Goal: Task Accomplishment & Management: Use online tool/utility

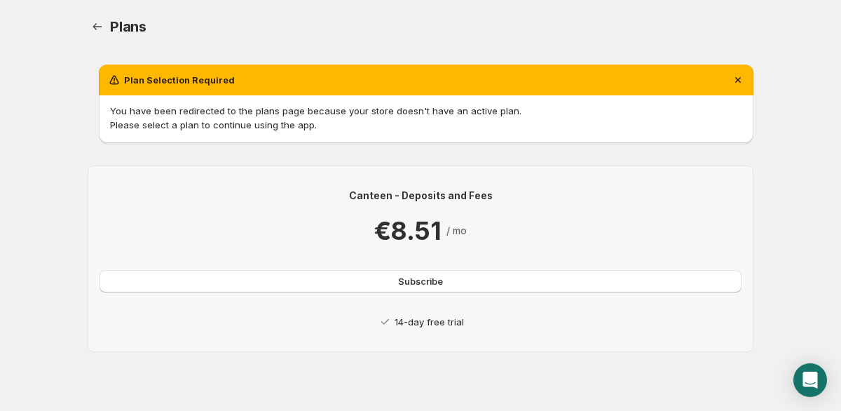
click at [421, 323] on p "14-day free trial" at bounding box center [429, 322] width 69 height 14
click at [413, 281] on span "Subscribe" at bounding box center [420, 281] width 45 height 14
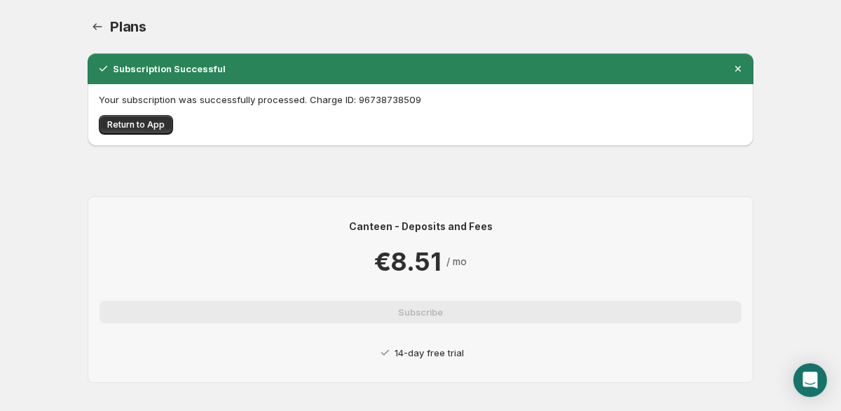
click at [220, 187] on div "Canteen - Deposits and Fees €8.51 / mo Subscribe 14-day free trial" at bounding box center [421, 289] width 666 height 231
click at [142, 155] on div "Subscription Successful Your subscription was successfully processed. Charge ID…" at bounding box center [421, 229] width 666 height 352
click at [144, 131] on button "Return to App" at bounding box center [136, 125] width 74 height 20
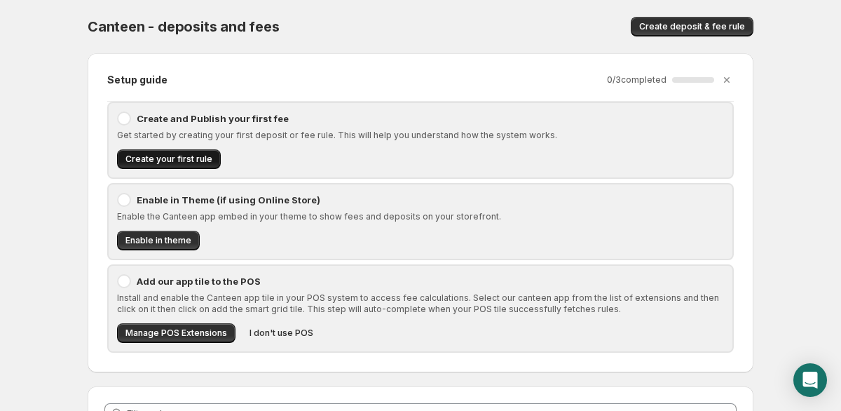
click at [148, 161] on span "Create your first rule" at bounding box center [168, 159] width 87 height 11
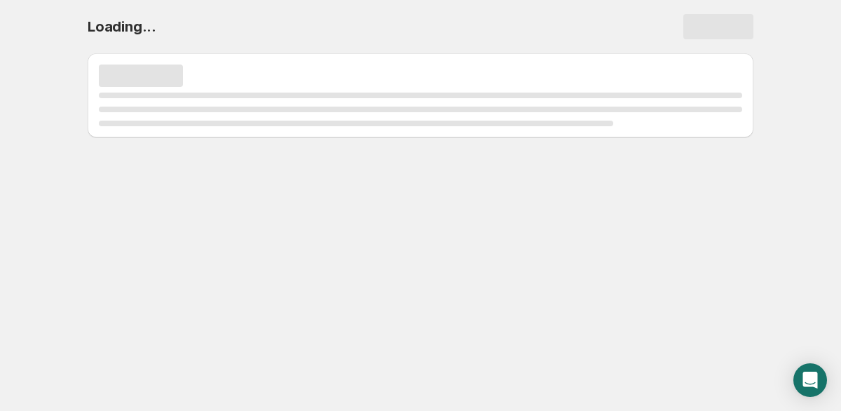
select select "deactive"
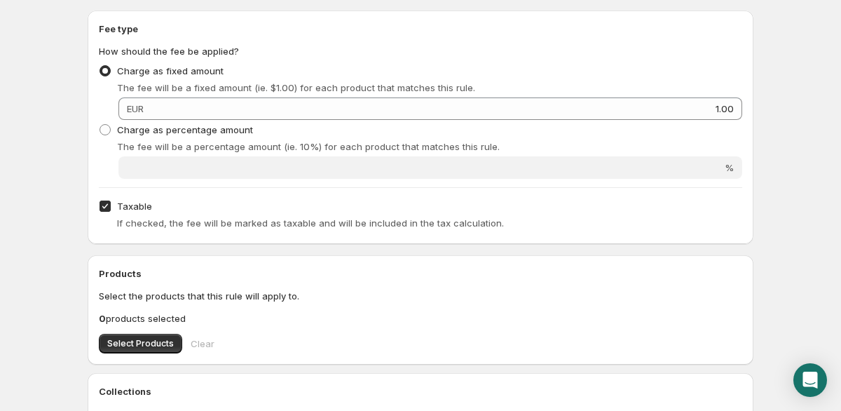
scroll to position [494, 0]
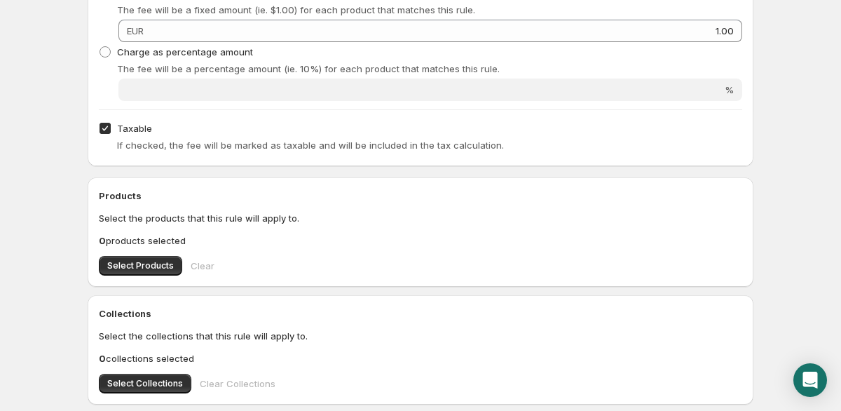
click at [151, 221] on p "Select the products that this rule will apply to." at bounding box center [421, 218] width 644 height 14
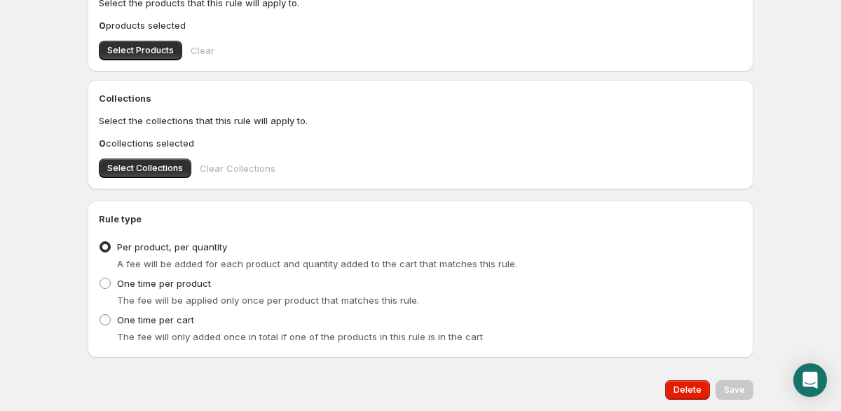
scroll to position [724, 0]
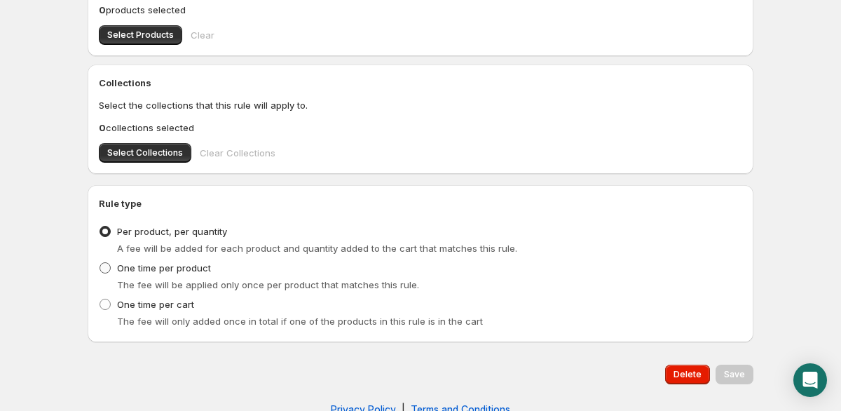
click at [107, 272] on span at bounding box center [105, 267] width 11 height 11
click at [100, 263] on input "One time per product" at bounding box center [100, 262] width 1 height 1
radio input "true"
click at [110, 234] on span at bounding box center [105, 231] width 11 height 11
click at [100, 226] on input "Per product, per quantity" at bounding box center [100, 226] width 1 height 1
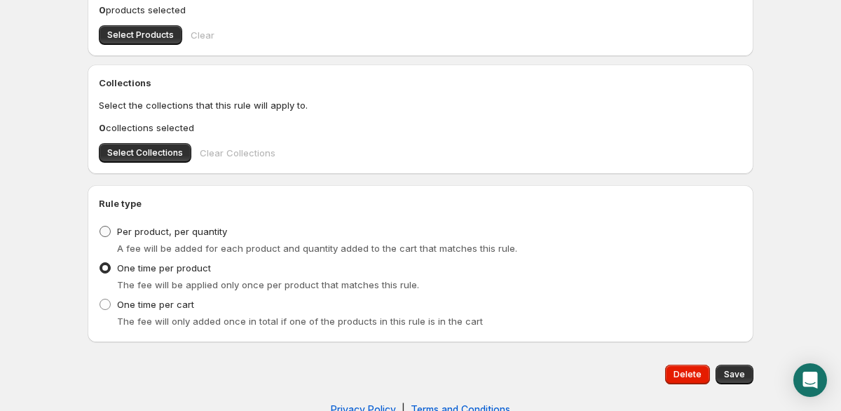
radio input "true"
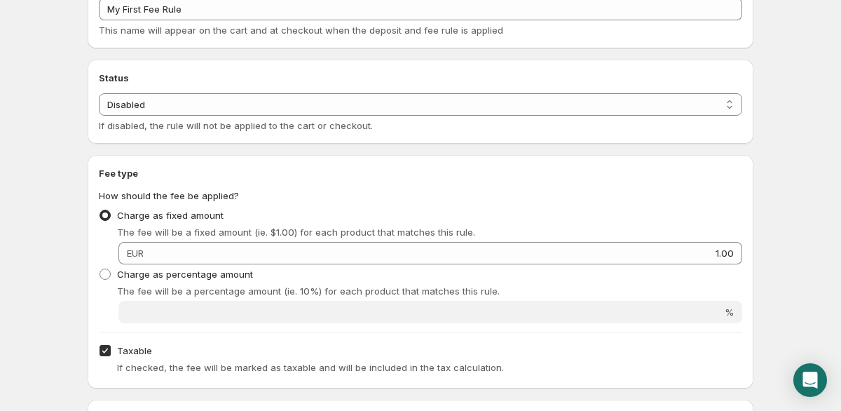
scroll to position [256, 0]
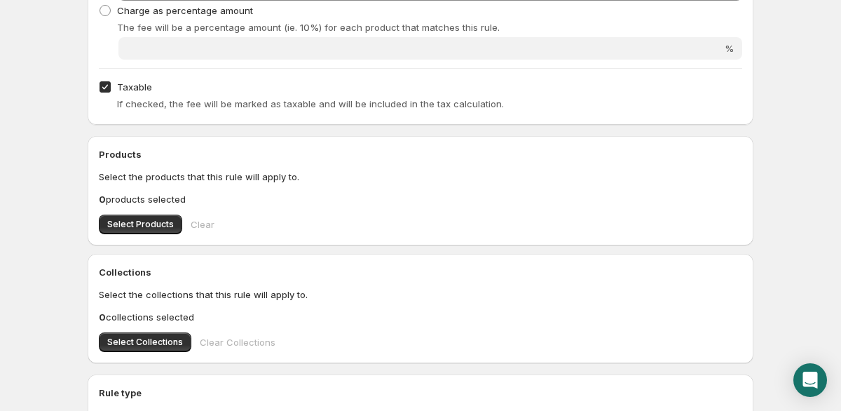
scroll to position [578, 0]
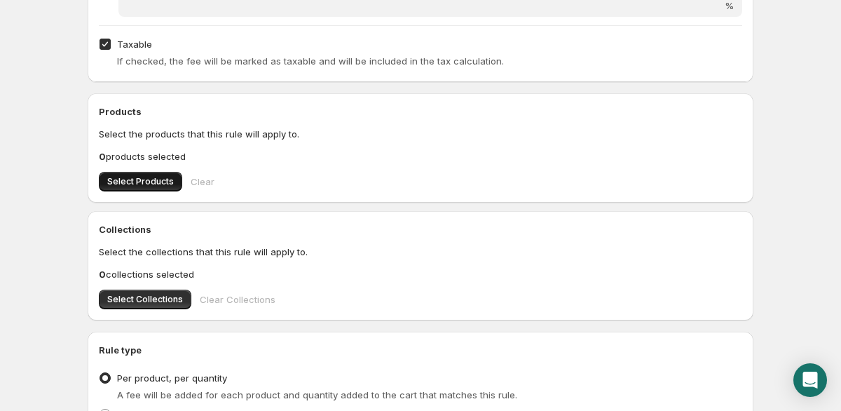
click at [166, 179] on span "Select Products" at bounding box center [140, 181] width 67 height 11
click at [141, 297] on span "Select Collections" at bounding box center [145, 299] width 76 height 11
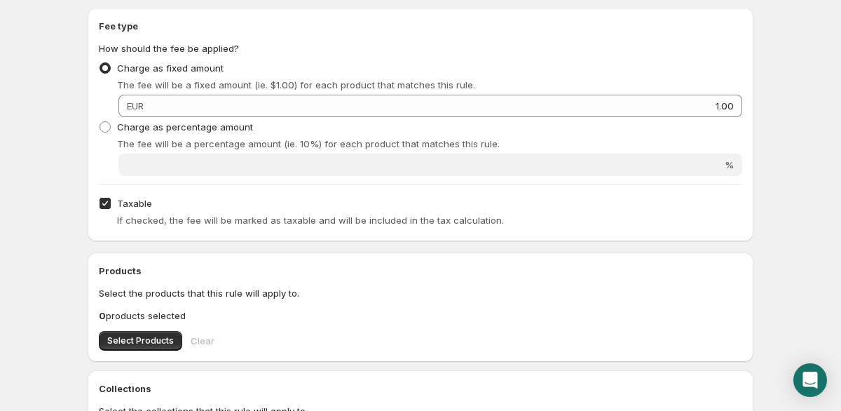
scroll to position [378, 0]
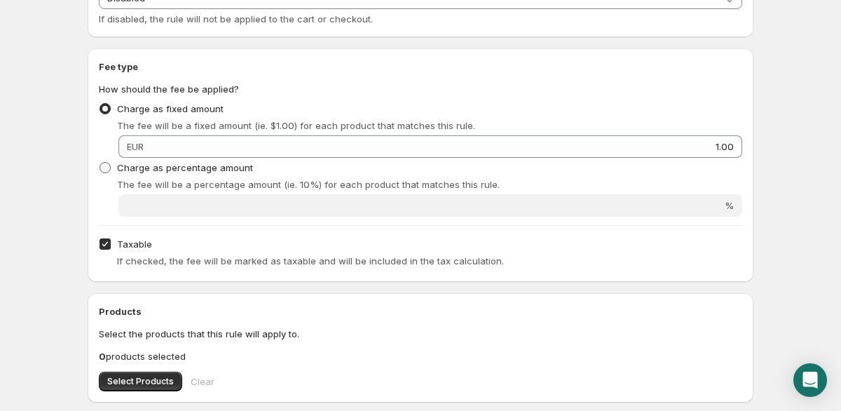
click at [145, 175] on label "Charge as percentage amount" at bounding box center [176, 168] width 154 height 20
click at [100, 163] on input "Charge as percentage amount" at bounding box center [100, 162] width 1 height 1
radio input "true"
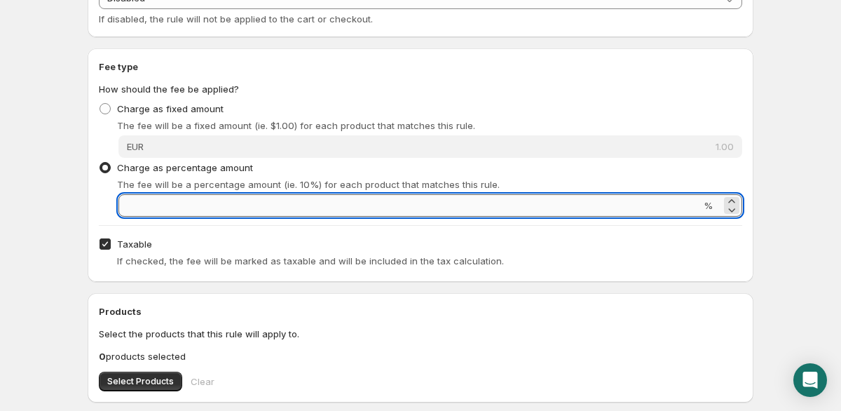
click at [161, 204] on input "Percentage amount" at bounding box center [409, 205] width 583 height 22
paste input "30.75"
type input "30.75"
click at [213, 226] on div "Fee type How should the fee be applied? Charge as fixed amount The fee will be …" at bounding box center [421, 165] width 644 height 211
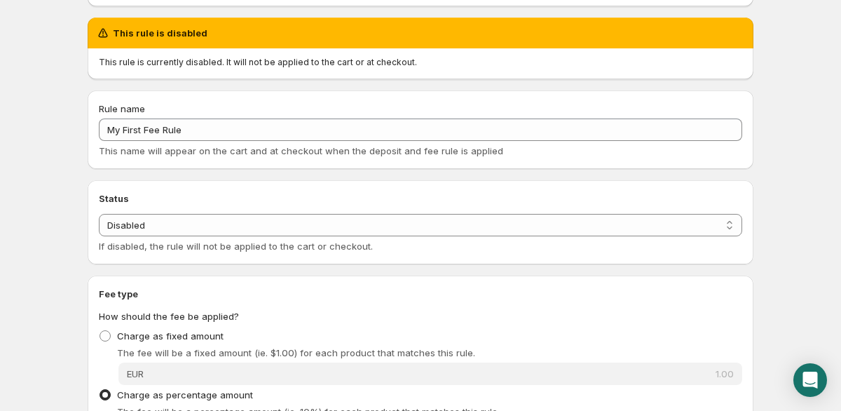
scroll to position [125, 0]
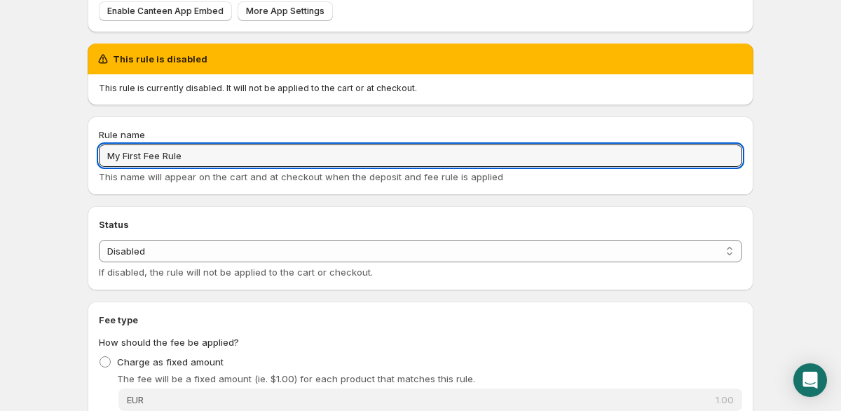
drag, startPoint x: 217, startPoint y: 161, endPoint x: 69, endPoint y: 161, distance: 148.6
click at [69, 161] on body "Home Help My First Fee Rule. This page is ready My First Fee Rule Preview More …" at bounding box center [420, 80] width 841 height 411
type input "Insurance"
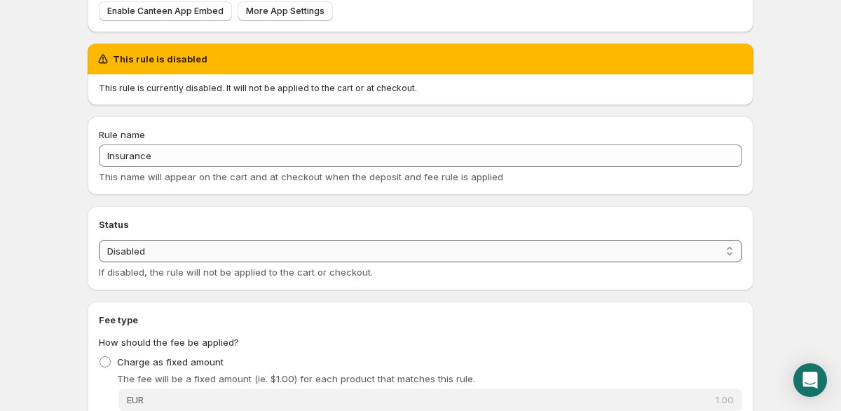
click at [151, 240] on select "Enabled Disabled" at bounding box center [421, 251] width 644 height 22
select select "active"
click at [99, 240] on select "Enabled Disabled" at bounding box center [421, 251] width 644 height 22
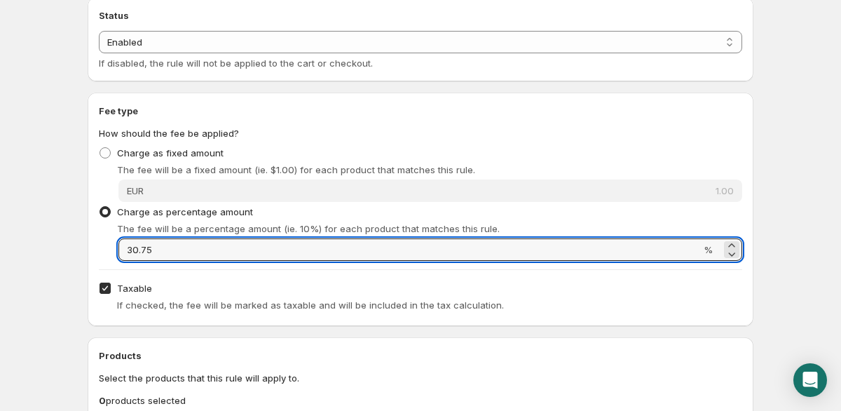
scroll to position [268, 0]
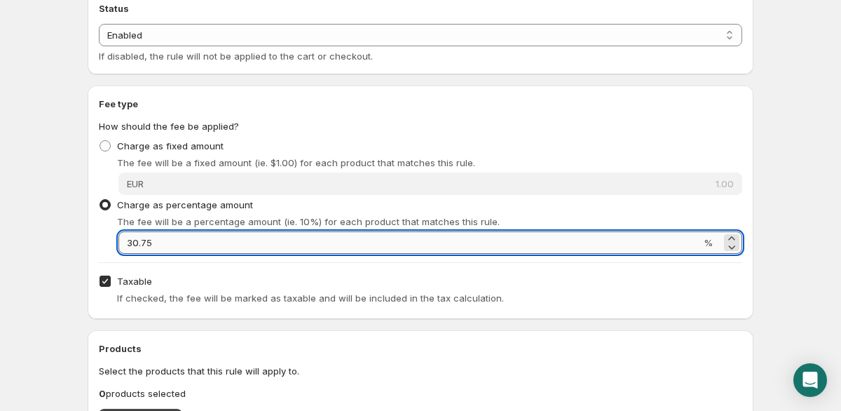
drag, startPoint x: 156, startPoint y: 242, endPoint x: 135, endPoint y: 243, distance: 21.0
click at [135, 243] on input "30.75" at bounding box center [409, 242] width 583 height 22
type input "30"
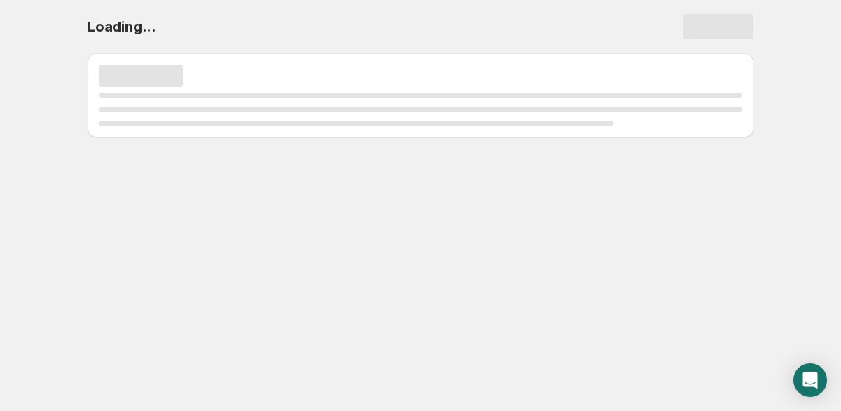
scroll to position [0, 0]
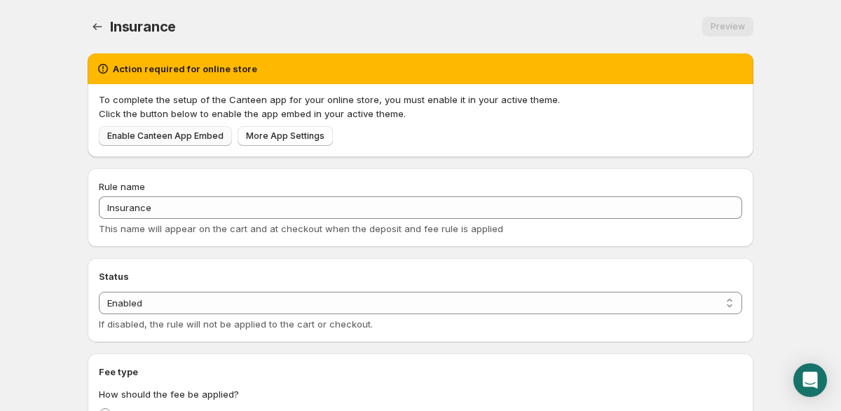
click at [172, 139] on span "Enable Canteen App Embed" at bounding box center [165, 135] width 116 height 11
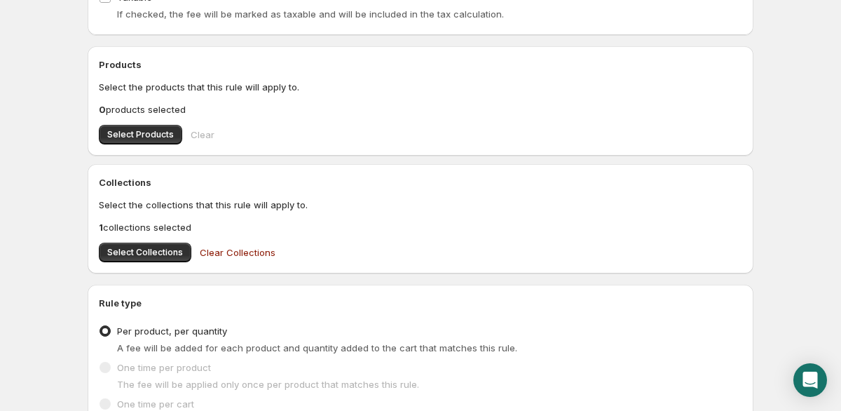
scroll to position [449, 0]
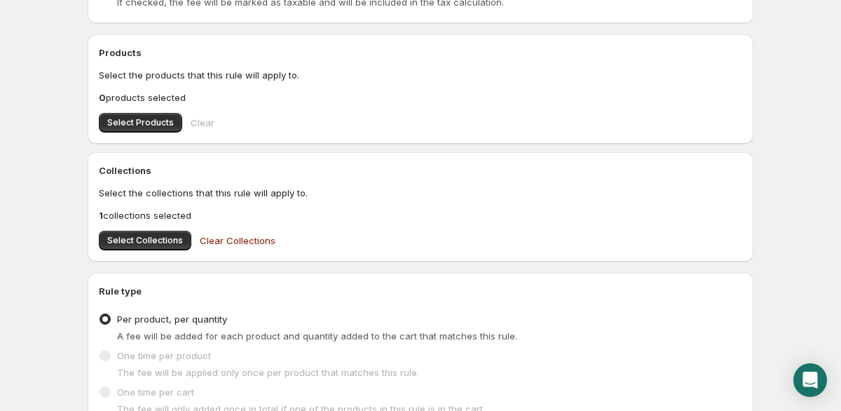
click at [71, 269] on div "Insurance. This page is ready Insurance Preview More actions Preview Rule name …" at bounding box center [421, 39] width 700 height 977
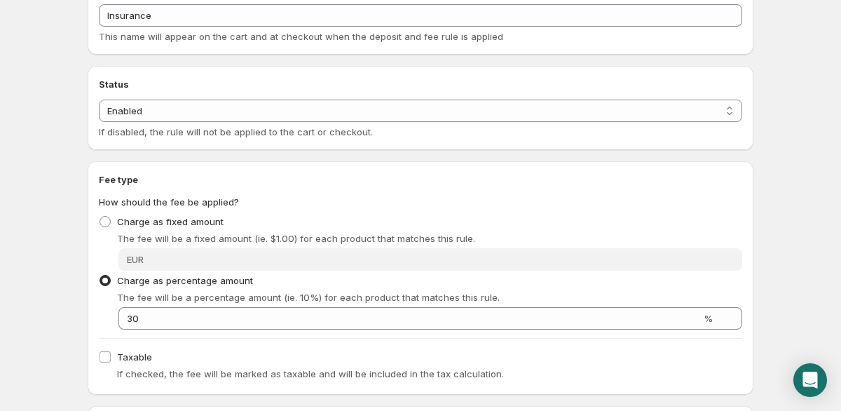
scroll to position [0, 0]
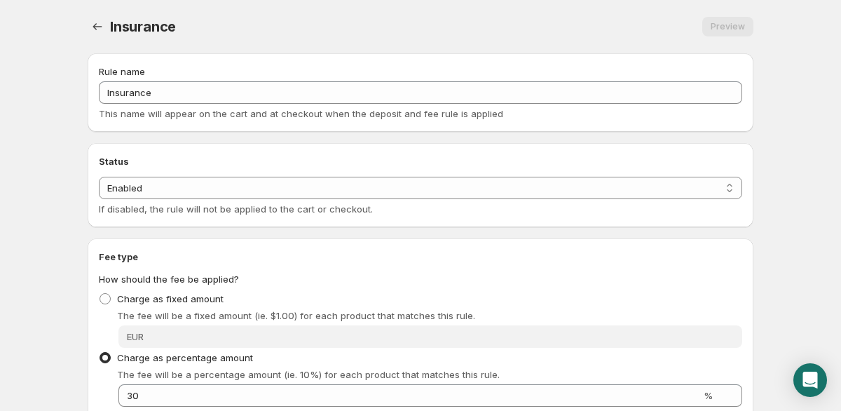
click at [59, 107] on body "Home Help Insurance. This page is ready Insurance Preview More actions Preview …" at bounding box center [420, 205] width 841 height 411
click at [95, 26] on icon "Settings" at bounding box center [97, 27] width 14 height 14
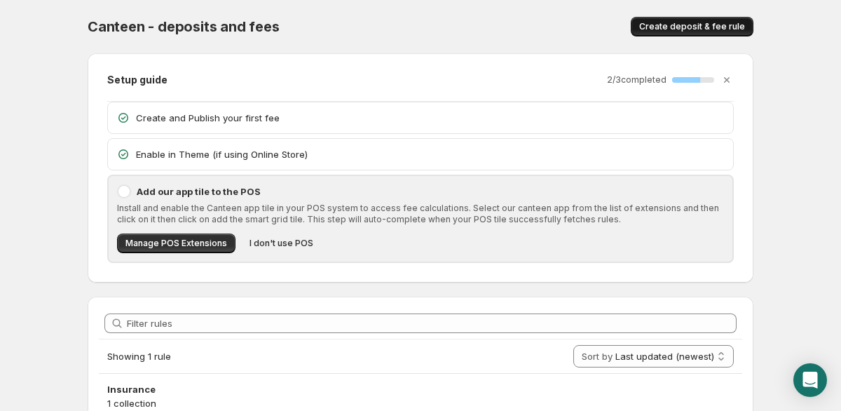
click at [697, 27] on span "Create deposit & fee rule" at bounding box center [692, 26] width 106 height 11
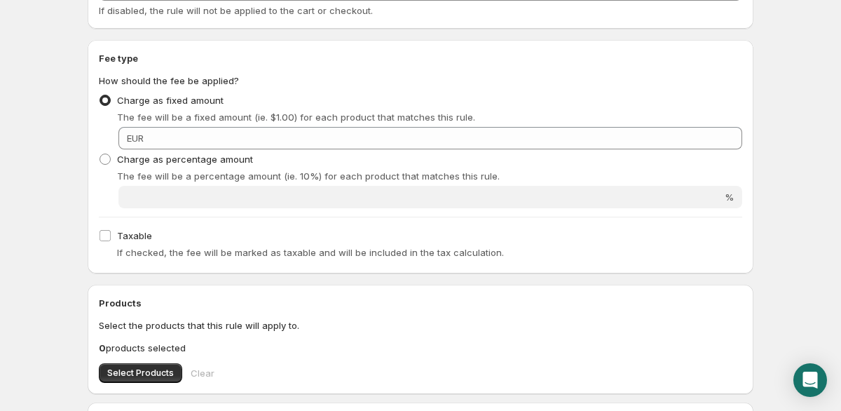
scroll to position [202, 0]
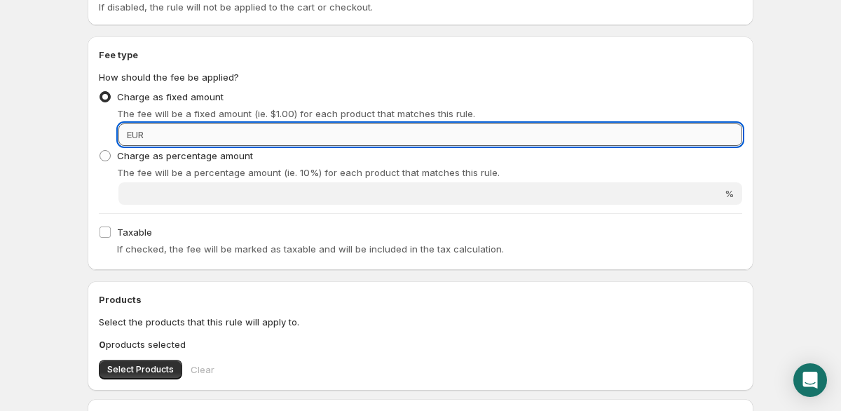
click at [191, 137] on input "Fixed amount" at bounding box center [445, 134] width 594 height 22
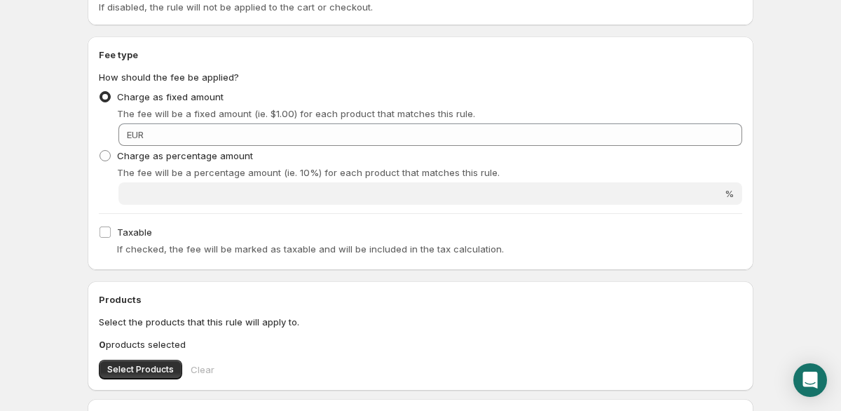
click at [60, 209] on html "Home Help Create new rule. This page is ready Create new rule Preview More acti…" at bounding box center [420, 3] width 841 height 411
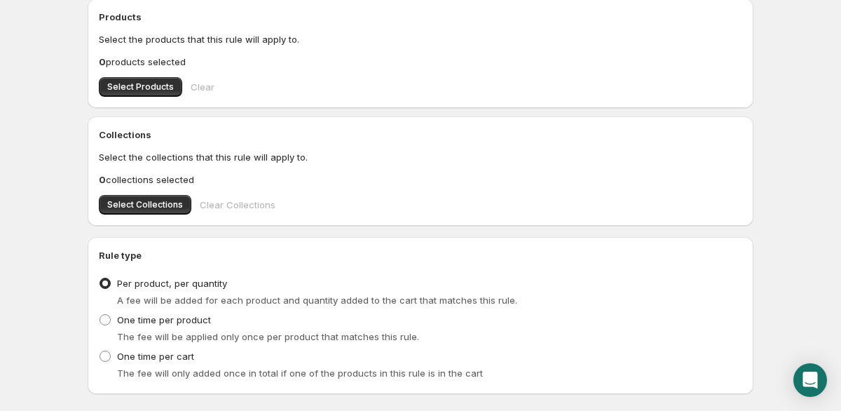
scroll to position [488, 0]
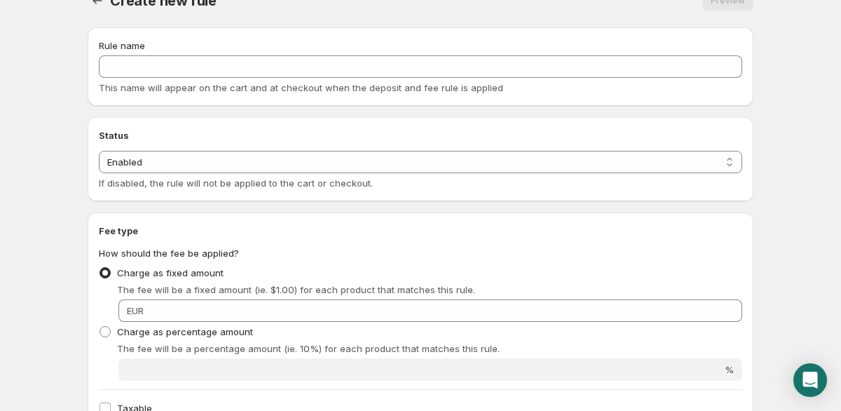
scroll to position [0, 0]
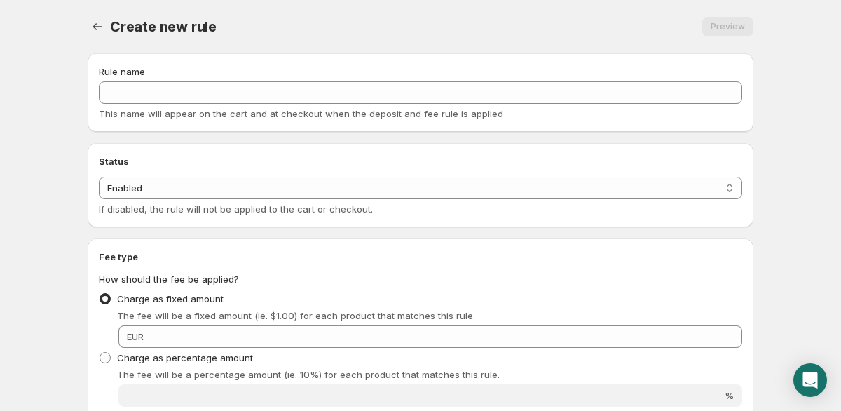
click at [64, 194] on body "Home Help Create new rule. This page is ready Create new rule Preview More acti…" at bounding box center [420, 205] width 841 height 411
click at [59, 207] on body "Home Help Create new rule. This page is ready Create new rule Preview More acti…" at bounding box center [420, 205] width 841 height 411
click at [97, 22] on icon "Settings" at bounding box center [97, 27] width 14 height 14
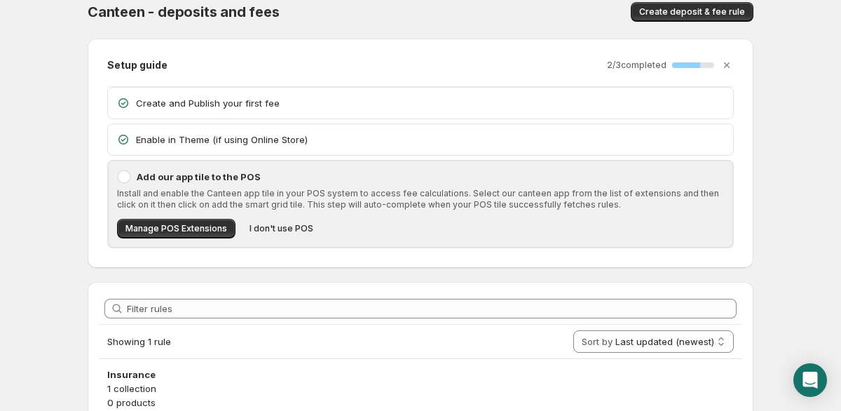
scroll to position [78, 0]
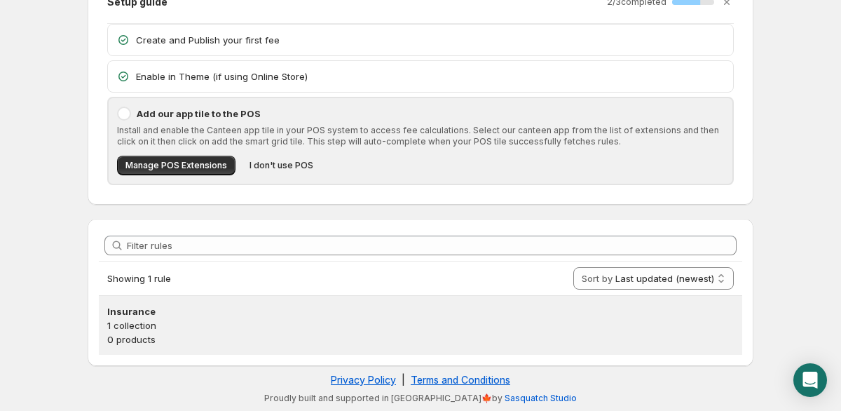
click at [158, 340] on p "0 products" at bounding box center [420, 339] width 627 height 14
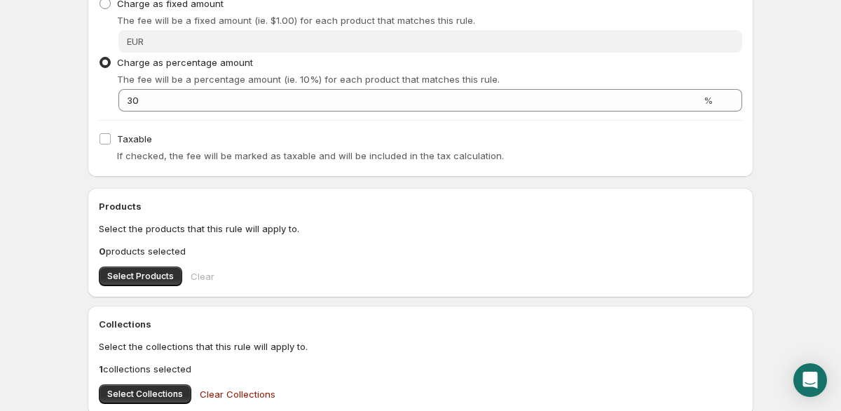
scroll to position [346, 0]
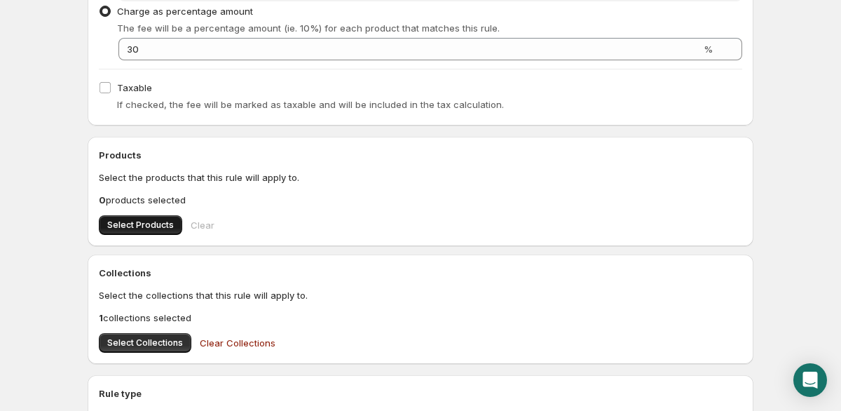
click at [130, 231] on button "Select Products" at bounding box center [140, 225] width 83 height 20
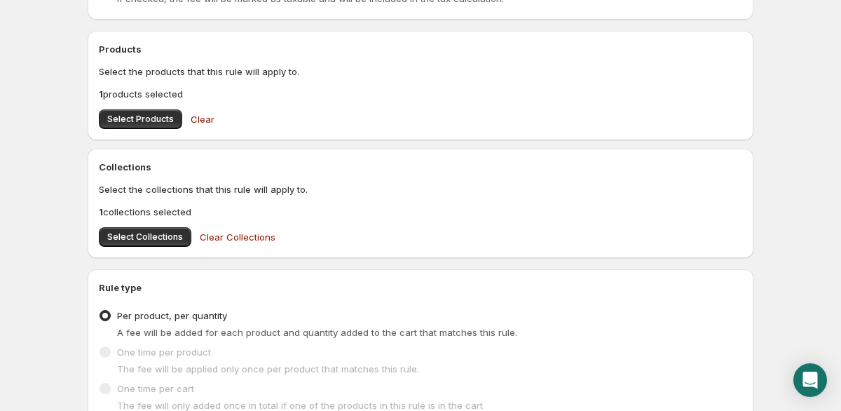
scroll to position [449, 0]
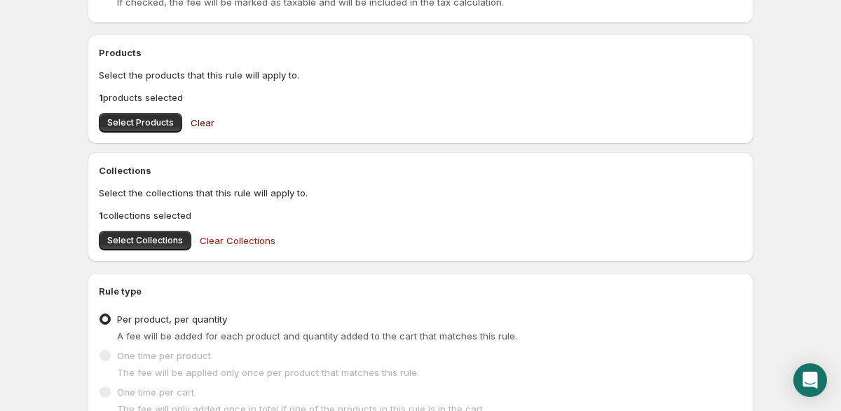
click at [204, 125] on span "Clear" at bounding box center [203, 123] width 24 height 14
click at [154, 238] on span "Select Collections" at bounding box center [145, 240] width 76 height 11
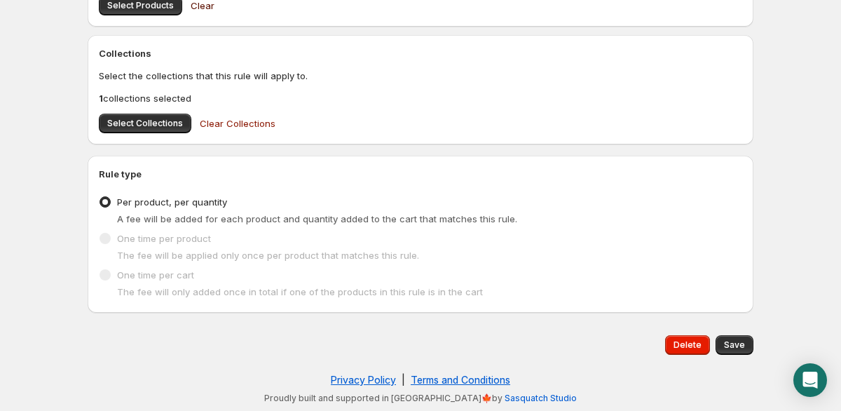
click at [121, 250] on span "The fee will be applied only once per product that matches this rule." at bounding box center [268, 255] width 302 height 11
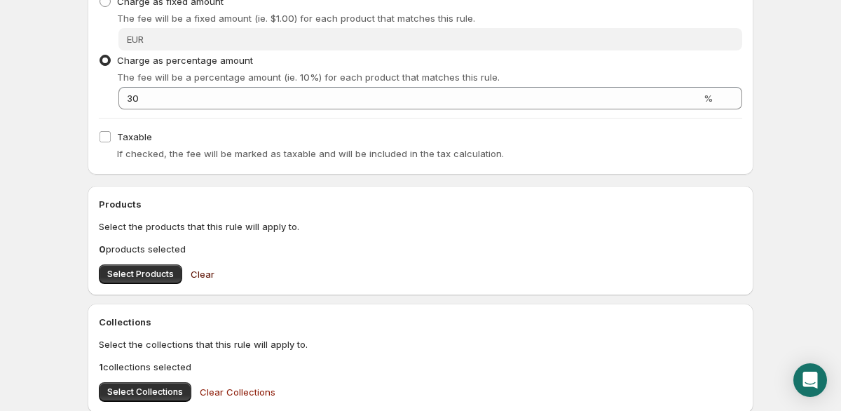
scroll to position [566, 0]
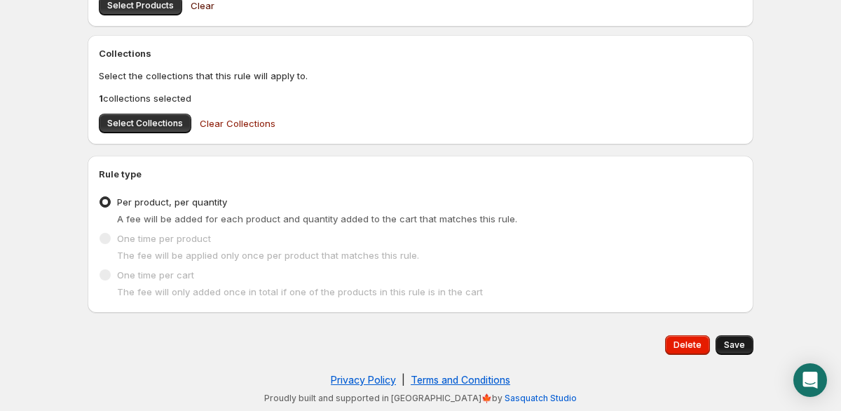
click at [751, 344] on button "Save" at bounding box center [735, 345] width 38 height 20
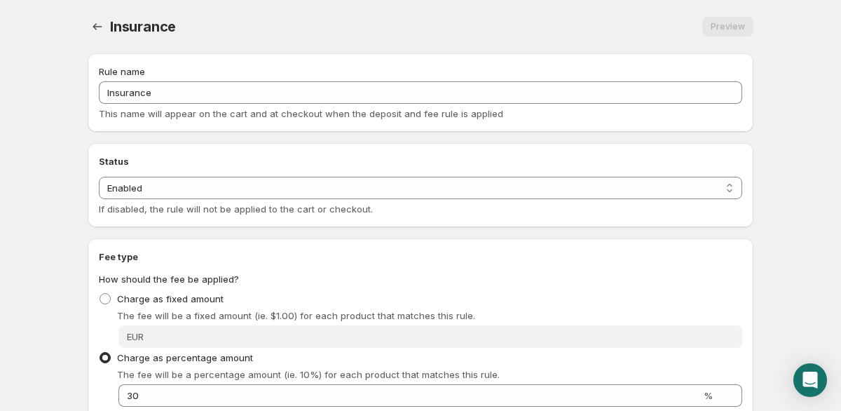
click at [781, 229] on body "Home Help Insurance. This page is ready Insurance Preview More actions Preview …" at bounding box center [420, 205] width 841 height 411
click at [43, 172] on body "Home Help Insurance. This page is ready Insurance Preview More actions Preview …" at bounding box center [420, 205] width 841 height 411
click at [30, 105] on body "Home Help Insurance. This page is ready Insurance Preview More actions Preview …" at bounding box center [420, 205] width 841 height 411
click at [55, 120] on body "Home Help Insurance. This page is ready Insurance Preview More actions Preview …" at bounding box center [420, 205] width 841 height 411
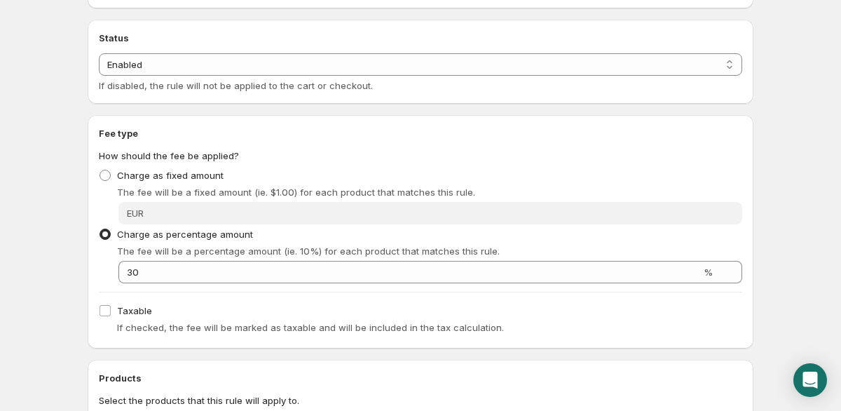
scroll to position [207, 0]
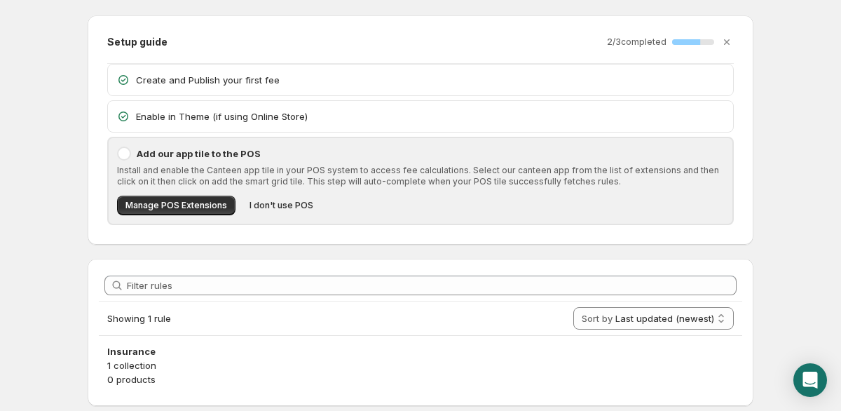
scroll to position [78, 0]
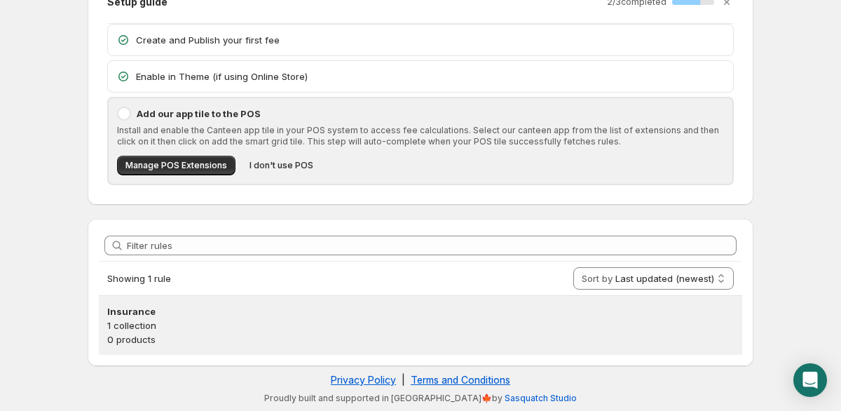
click at [156, 329] on p "1 collection" at bounding box center [420, 325] width 627 height 14
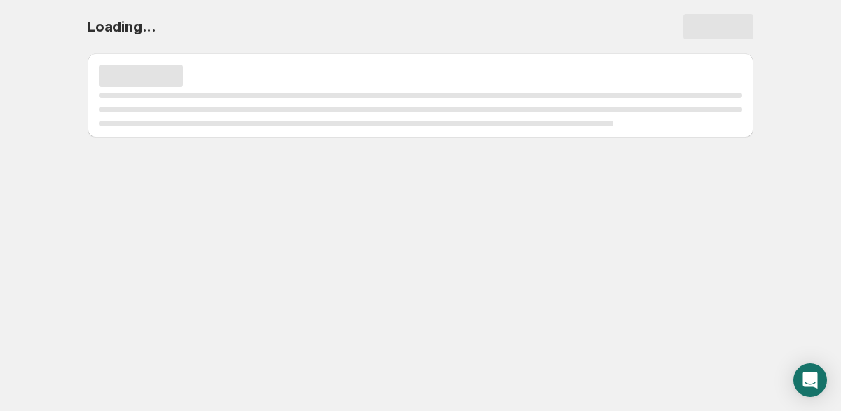
scroll to position [0, 0]
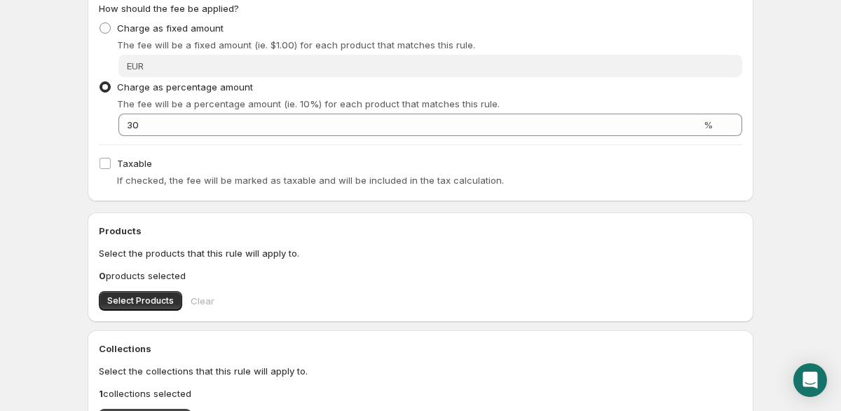
scroll to position [271, 0]
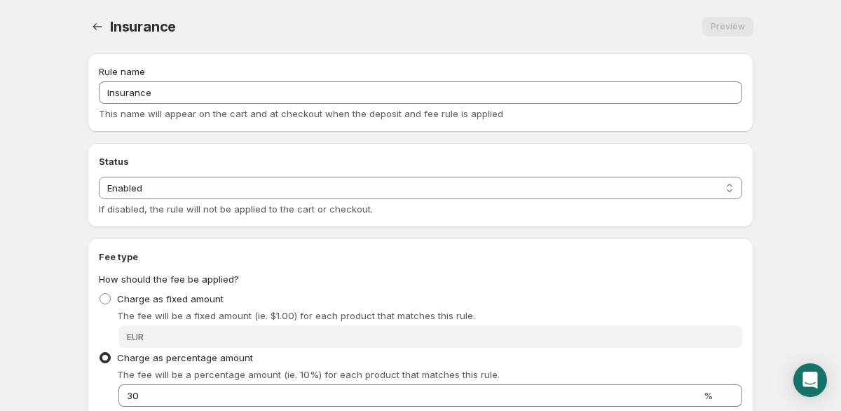
click at [198, 18] on div "Preview" at bounding box center [473, 27] width 561 height 20
click at [493, 23] on div "Preview" at bounding box center [473, 27] width 561 height 20
